Goal: Find specific page/section: Find specific page/section

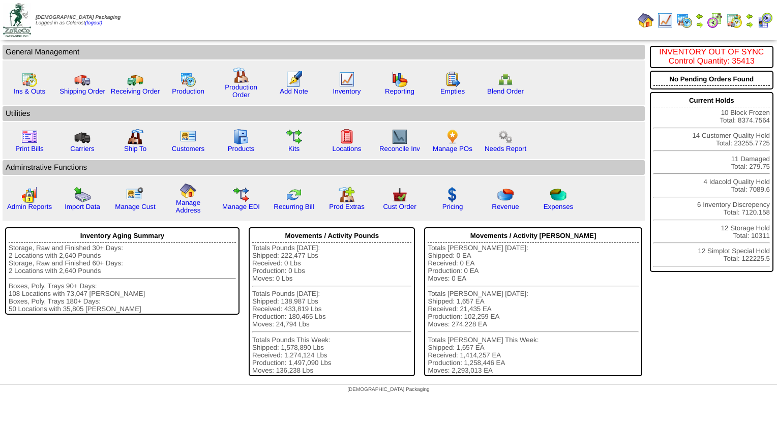
click at [749, 25] on img at bounding box center [750, 24] width 8 height 8
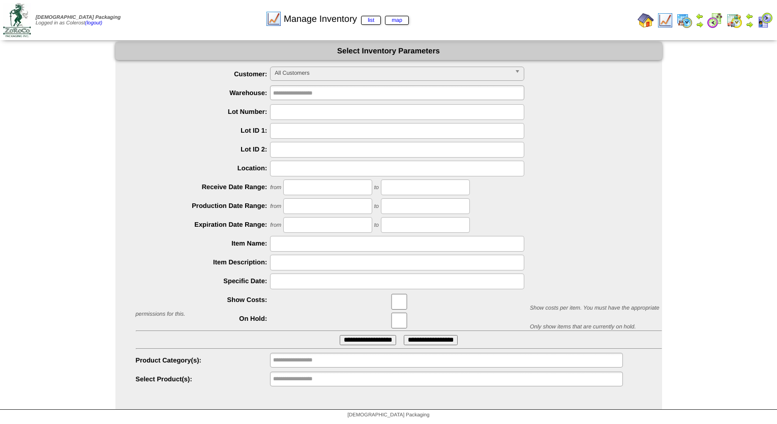
click at [364, 71] on span "All Customers" at bounding box center [393, 73] width 236 height 12
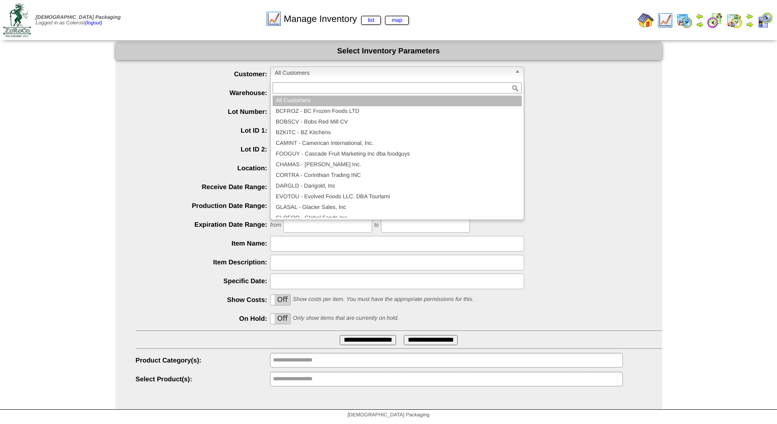
click at [357, 71] on span "All Customers" at bounding box center [393, 73] width 236 height 12
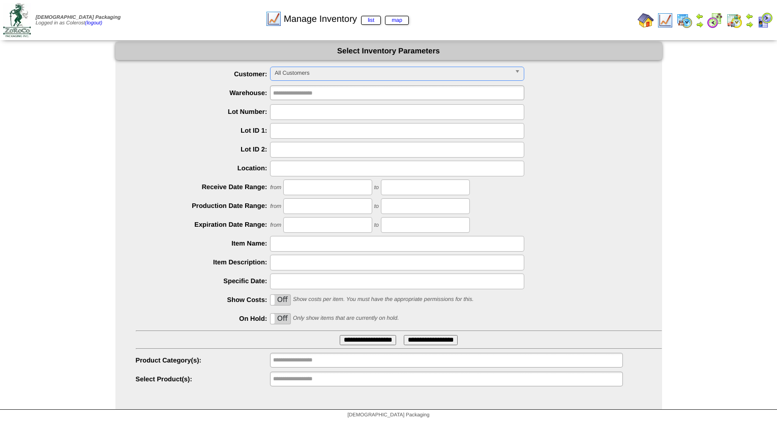
drag, startPoint x: 647, startPoint y: 19, endPoint x: 618, endPoint y: 19, distance: 29.0
click at [647, 19] on img at bounding box center [646, 20] width 16 height 16
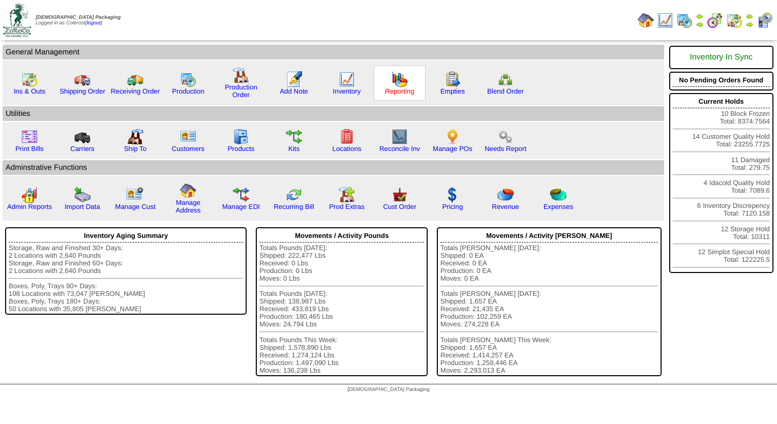
click at [388, 88] on link "Reporting" at bounding box center [399, 91] width 29 height 8
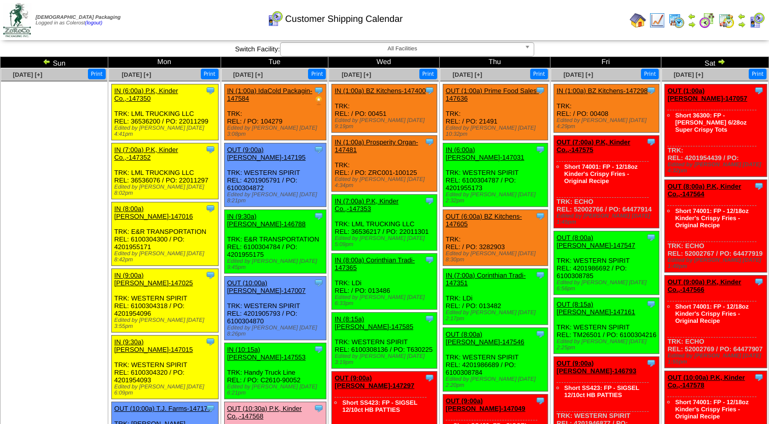
click at [638, 24] on img at bounding box center [638, 20] width 16 height 16
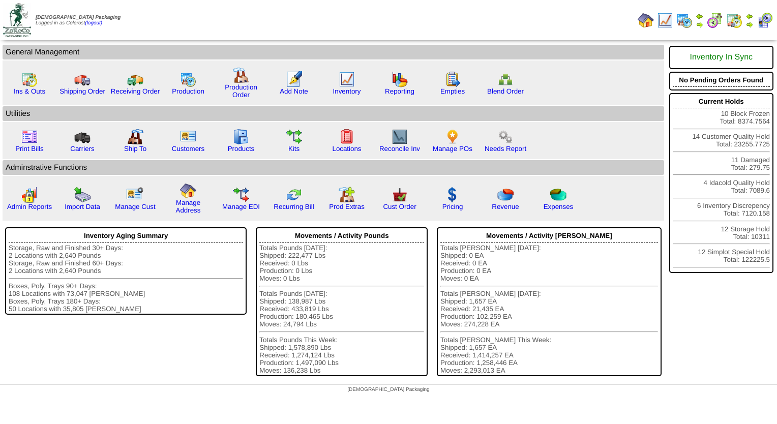
click at [749, 23] on img at bounding box center [750, 24] width 8 height 8
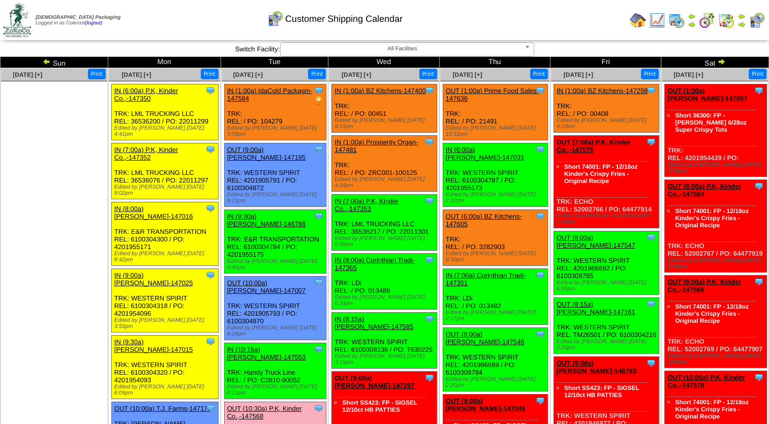
click at [722, 62] on img at bounding box center [722, 61] width 8 height 8
